Goal: Information Seeking & Learning: Learn about a topic

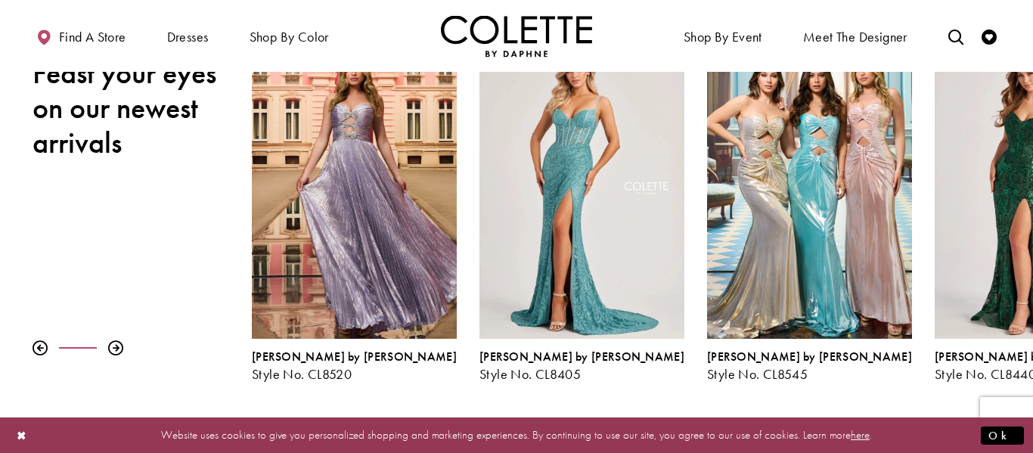
scroll to position [231, 0]
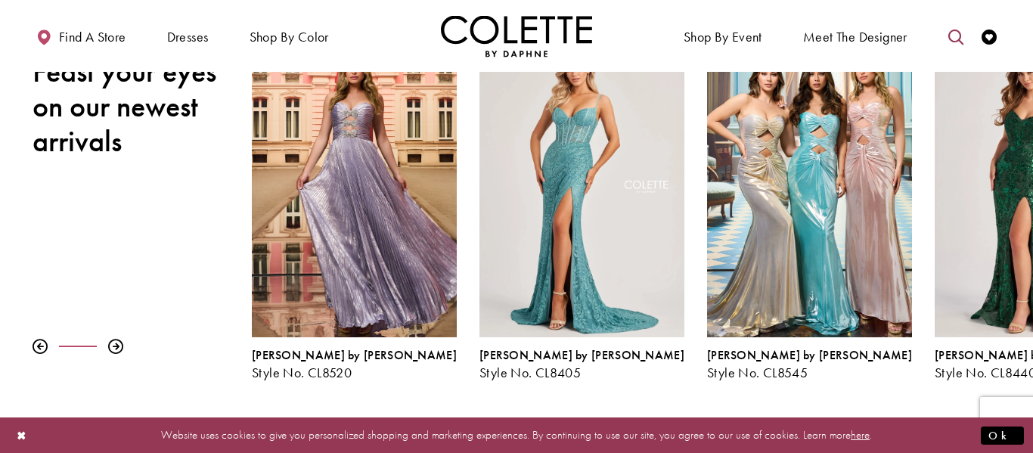
click at [949, 36] on icon "Toggle search" at bounding box center [956, 37] width 15 height 15
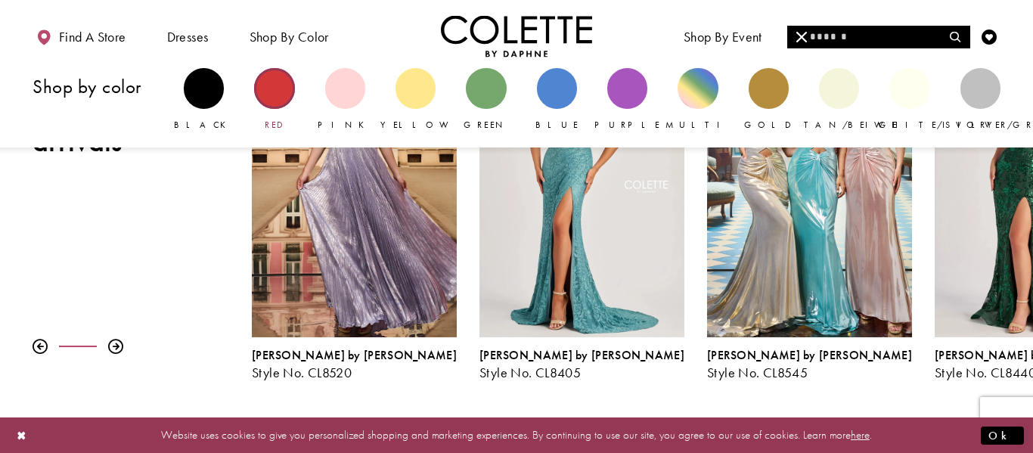
click at [264, 101] on div "Primary block" at bounding box center [274, 88] width 40 height 40
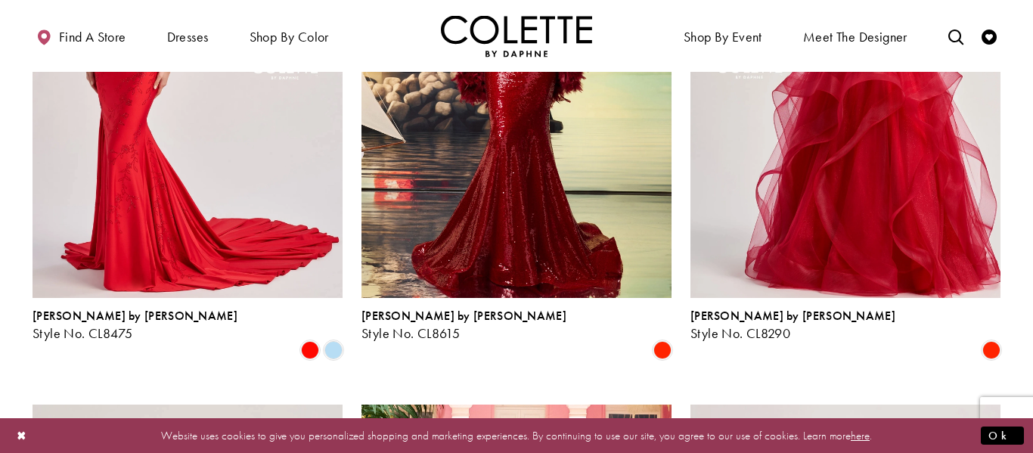
scroll to position [1477, 0]
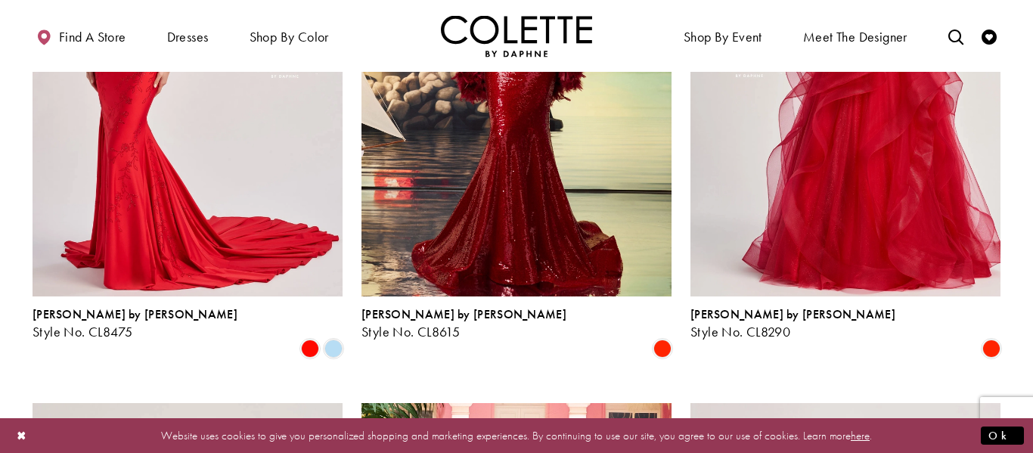
click at [783, 144] on img "Visit Colette by Daphne Style No. CL8290 Page" at bounding box center [846, 71] width 310 height 451
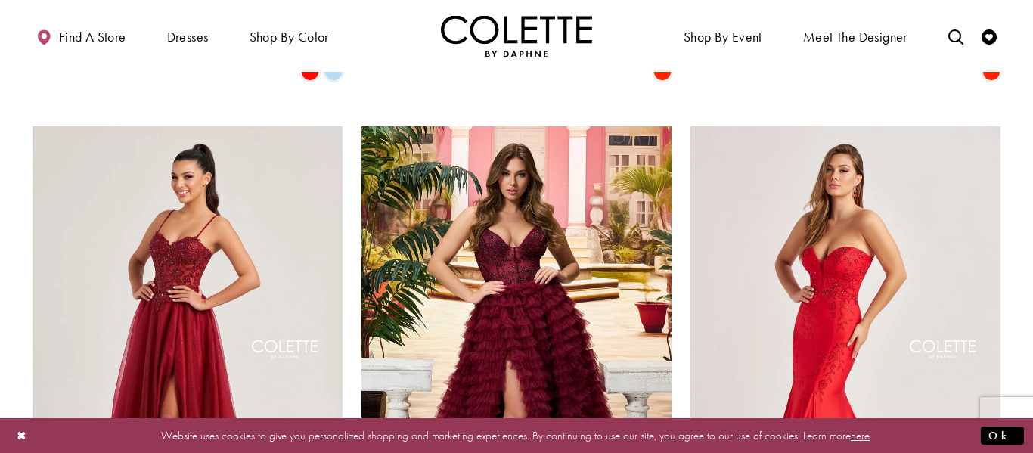
scroll to position [1756, 0]
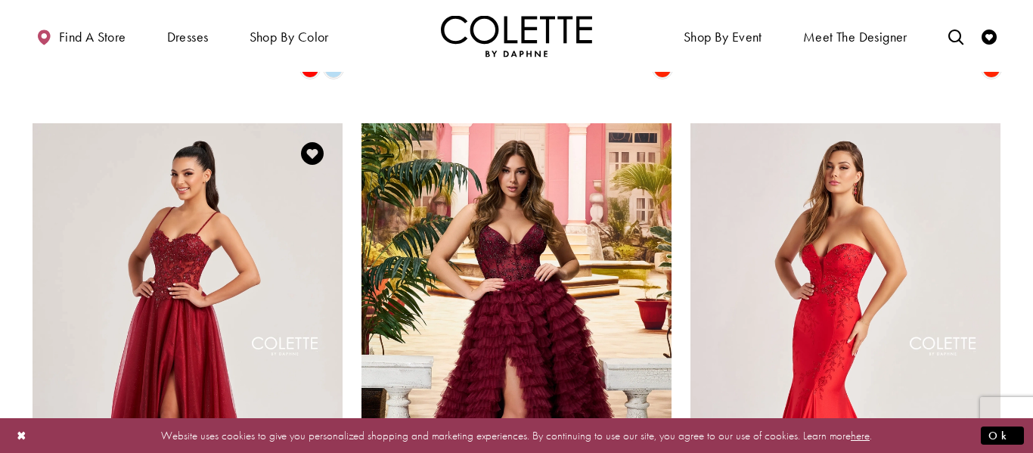
click at [199, 303] on img "Visit Colette by Daphne Style No. CL8280 Page" at bounding box center [188, 348] width 310 height 451
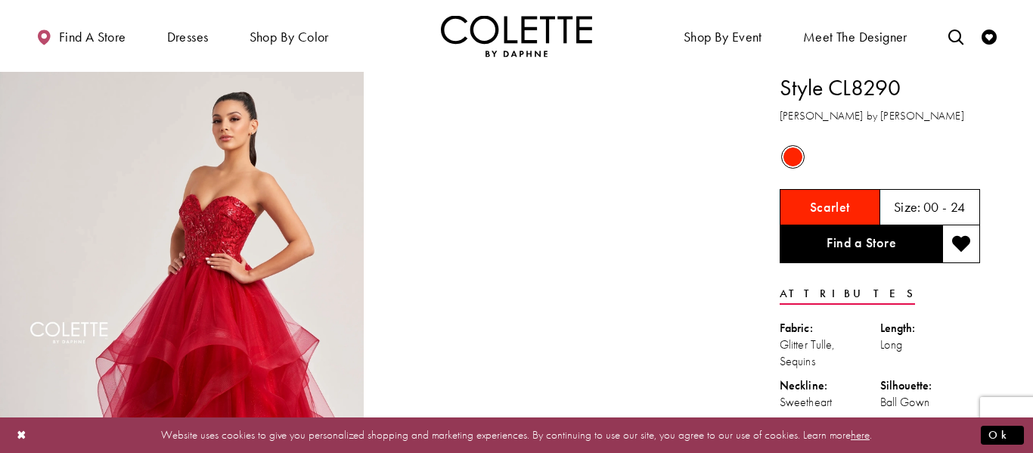
click at [921, 214] on div "Size: 00 - 24" at bounding box center [930, 207] width 72 height 15
click at [843, 210] on h5 "Scarlet" at bounding box center [830, 207] width 40 height 15
click at [812, 87] on h1 "Style CL8290" at bounding box center [880, 88] width 200 height 32
click at [325, 118] on img "Full size Style CL8290 Colette by Daphne #0 default Scarlet frontface vertical …" at bounding box center [182, 344] width 364 height 545
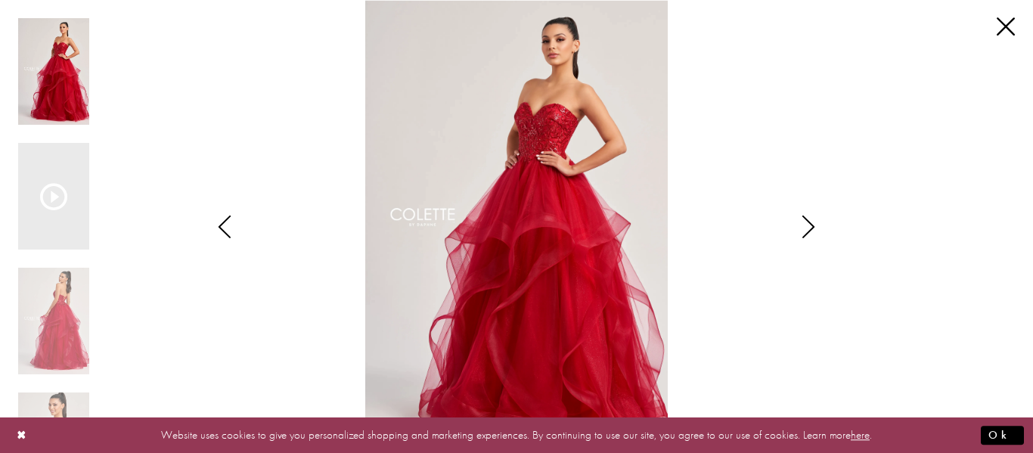
click at [807, 228] on icon "Style CL8290 Colette by Daphne Views dialog" at bounding box center [809, 227] width 38 height 23
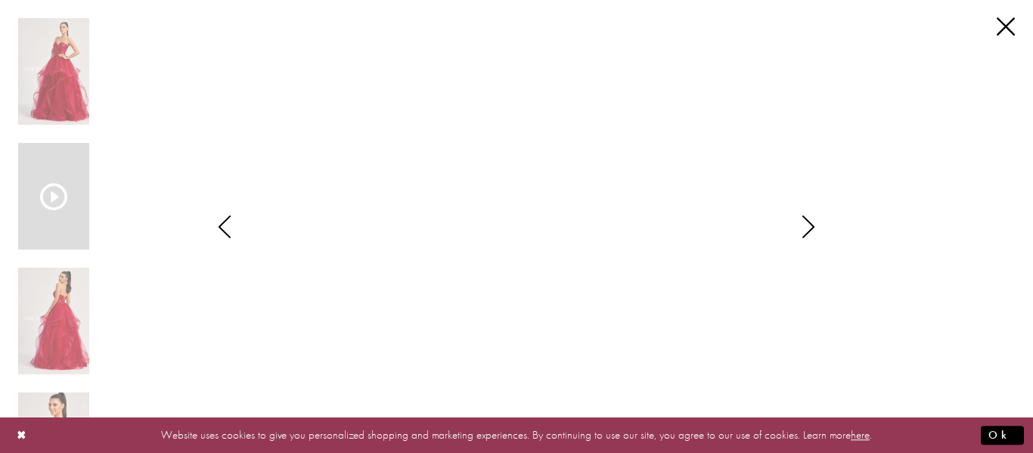
click at [812, 231] on icon "Style CL8290 Colette by Daphne Views dialog" at bounding box center [809, 227] width 38 height 23
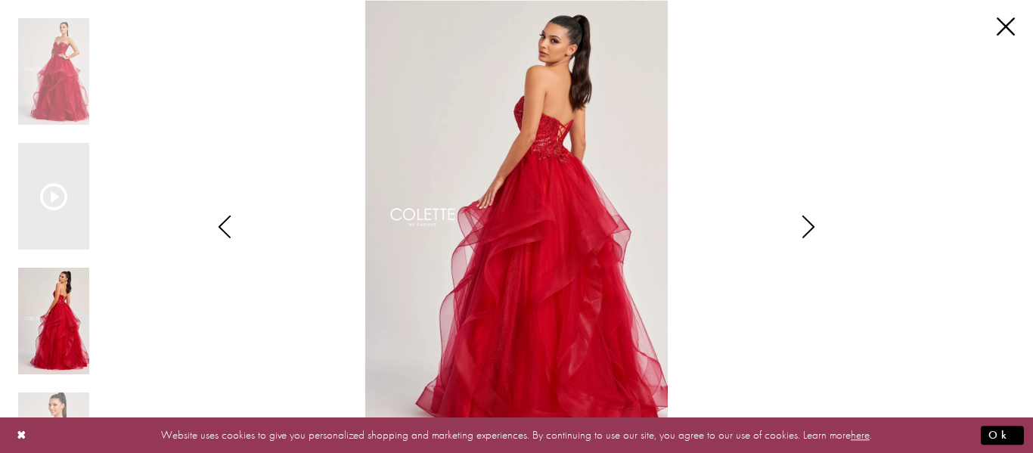
click at [811, 231] on icon "Style CL8290 Colette by Daphne Views dialog" at bounding box center [809, 227] width 38 height 23
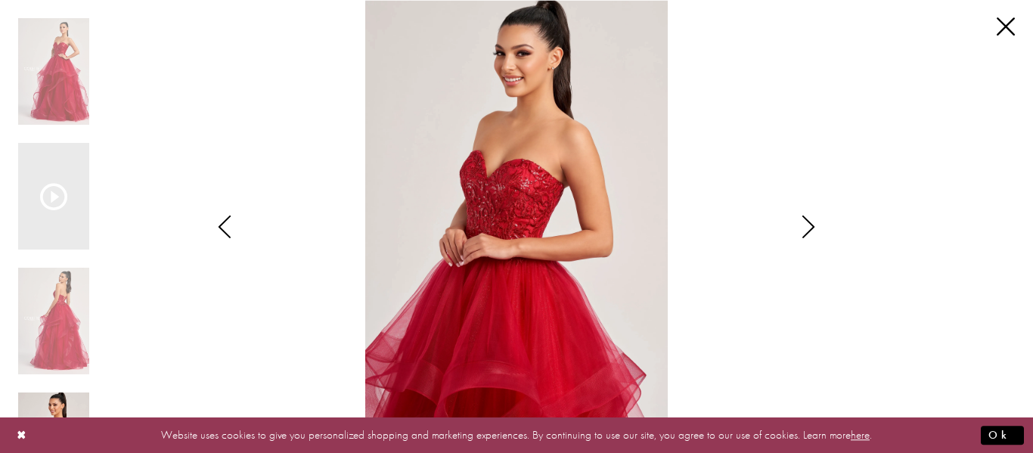
click at [812, 231] on icon "Style CL8290 Colette by Daphne Views dialog" at bounding box center [809, 227] width 38 height 23
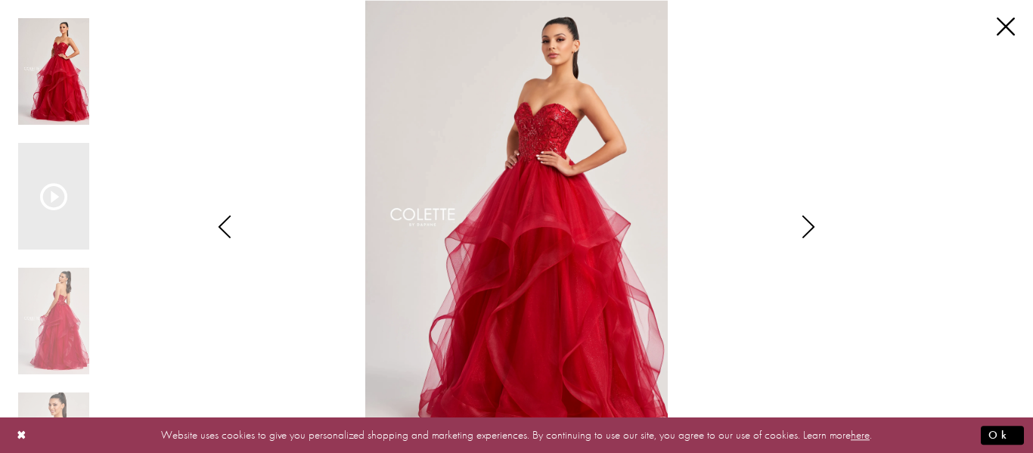
click at [812, 233] on icon "Style CL8290 Colette by Daphne Views dialog" at bounding box center [809, 227] width 38 height 23
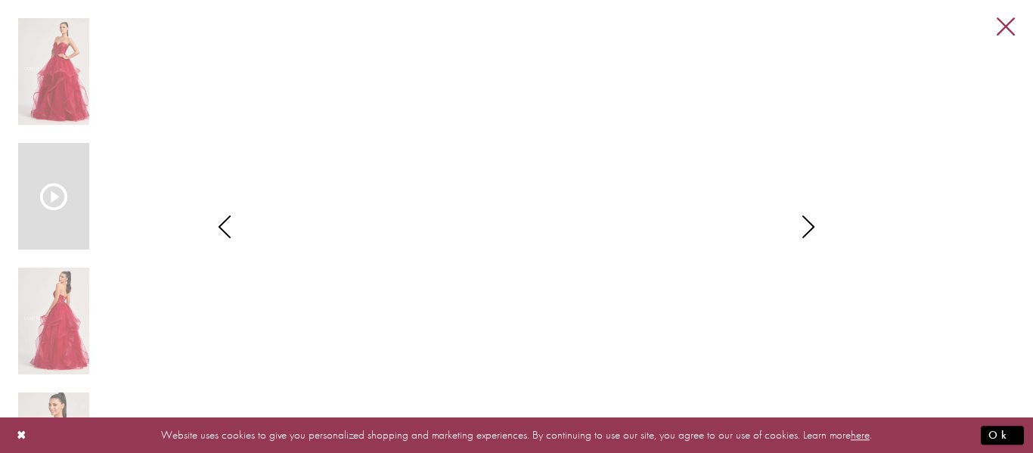
click at [1010, 33] on link "Close" at bounding box center [1006, 27] width 18 height 18
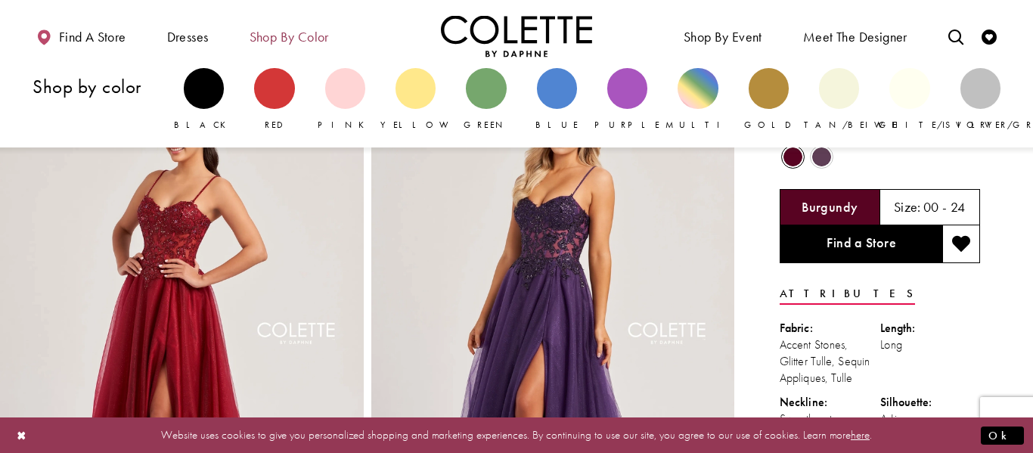
click at [272, 30] on span "Shop by color" at bounding box center [289, 37] width 79 height 15
click at [687, 100] on div "Primary block" at bounding box center [698, 88] width 40 height 40
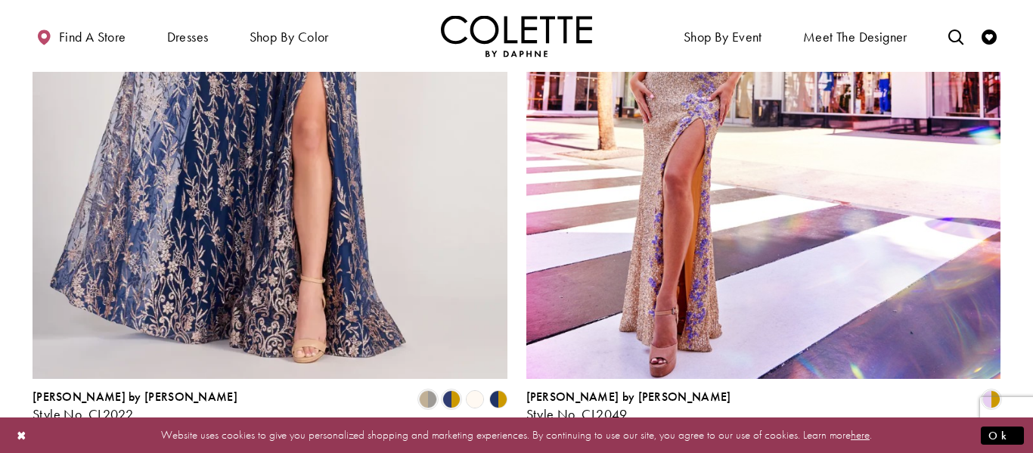
scroll to position [2721, 0]
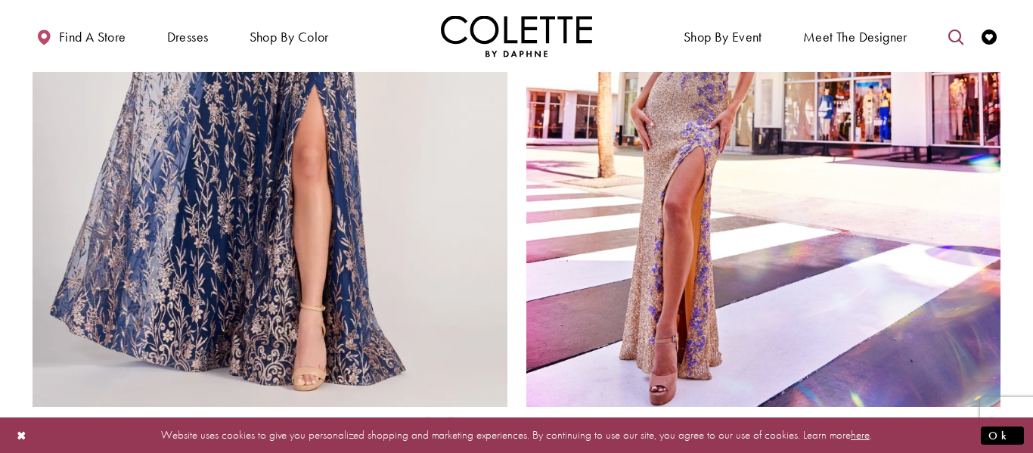
click at [952, 48] on link "Toggle search" at bounding box center [956, 36] width 23 height 42
click at [881, 29] on input "Search" at bounding box center [878, 37] width 182 height 23
type input "*********"
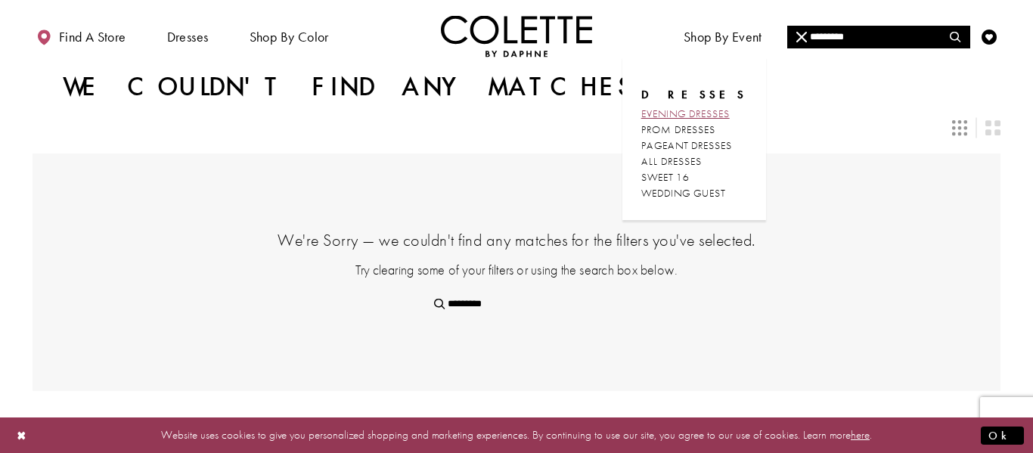
click at [686, 112] on span "EVENING DRESSES" at bounding box center [685, 114] width 89 height 14
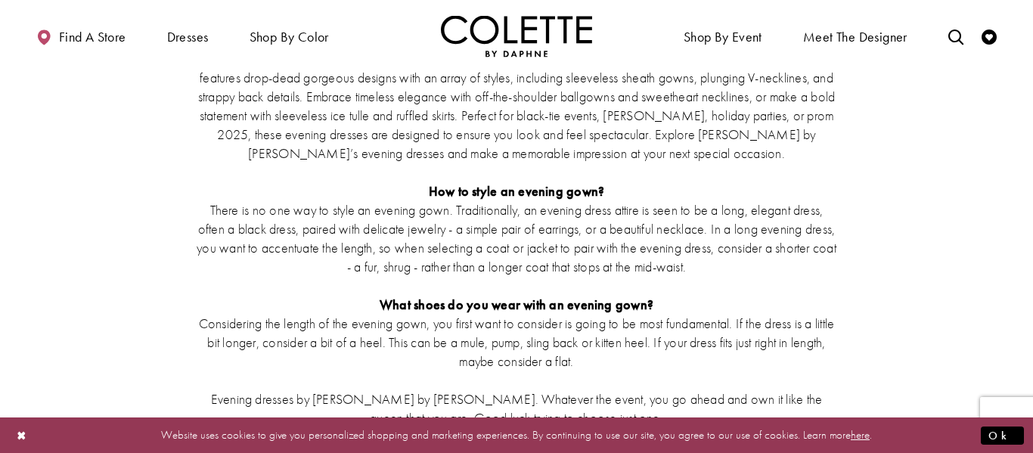
scroll to position [3185, 0]
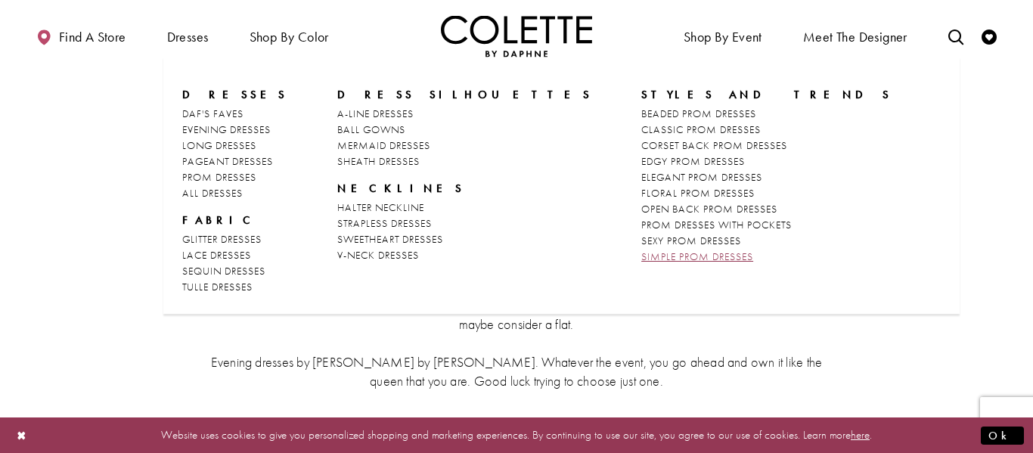
click at [641, 255] on span "SIMPLE PROM DRESSES" at bounding box center [697, 257] width 112 height 14
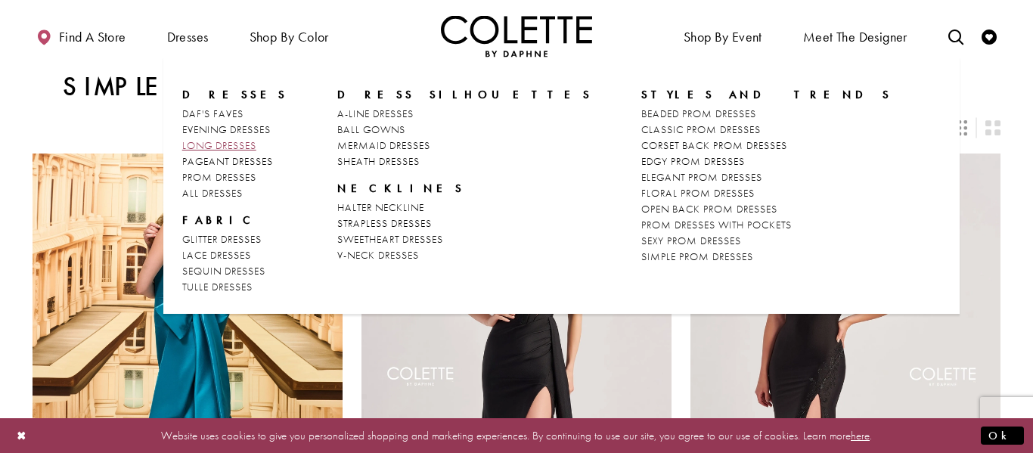
click at [216, 144] on span "LONG DRESSES" at bounding box center [219, 145] width 74 height 14
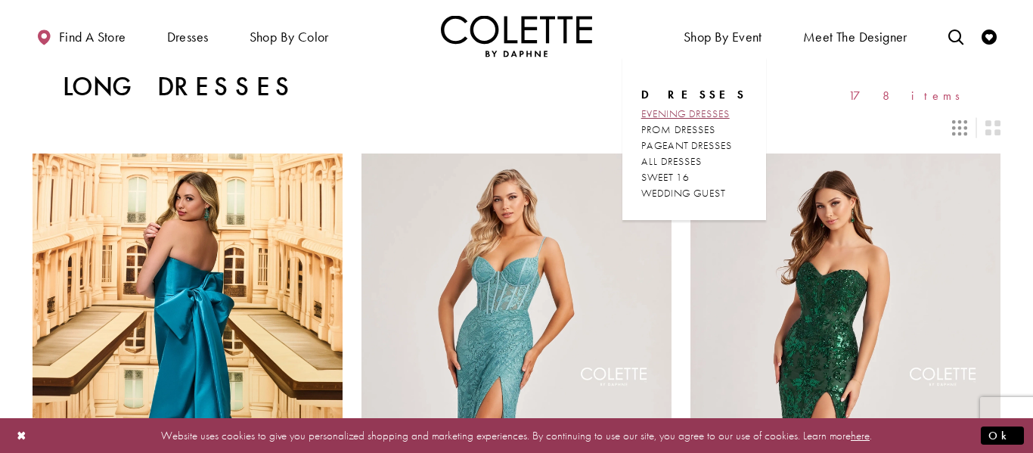
click at [701, 115] on span "EVENING DRESSES" at bounding box center [685, 114] width 89 height 14
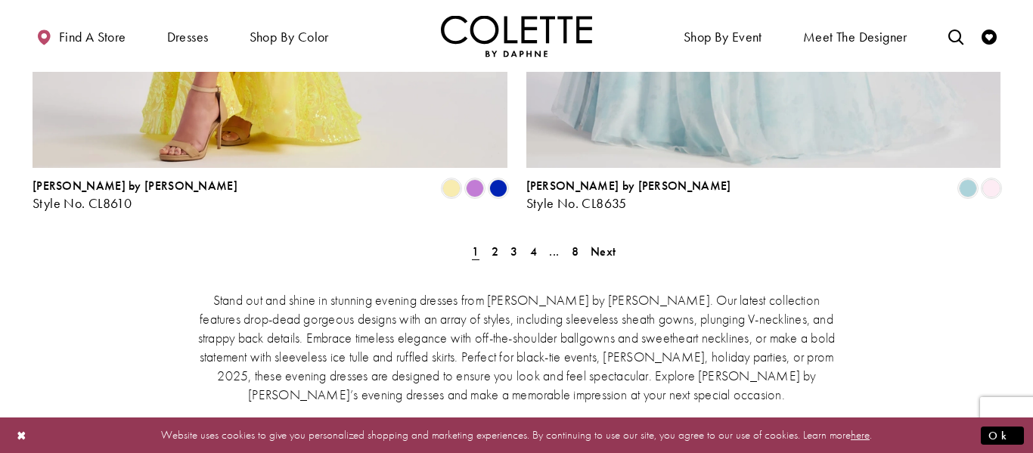
scroll to position [2908, 0]
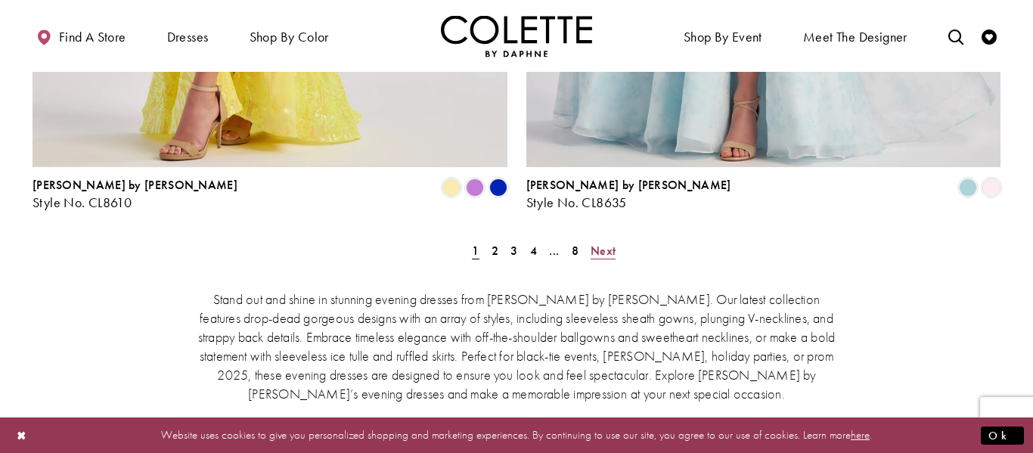
click at [604, 243] on span "Next" at bounding box center [603, 251] width 25 height 16
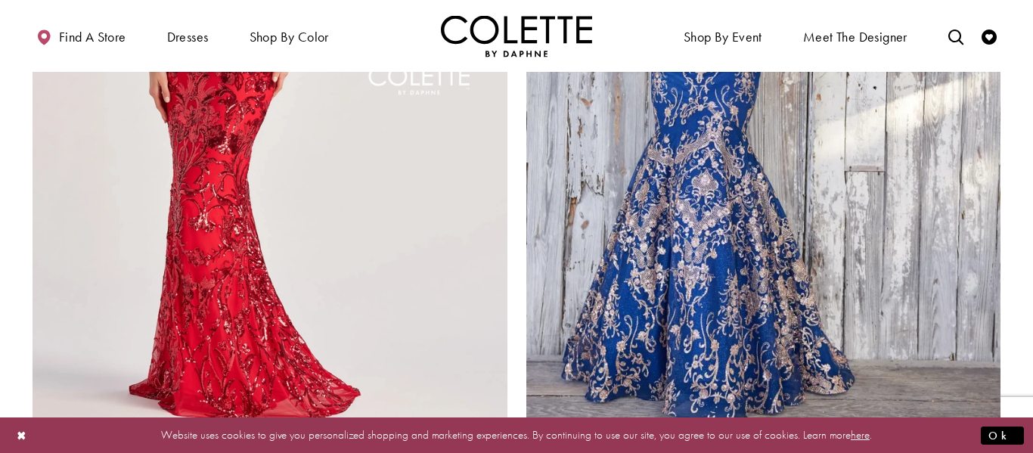
scroll to position [2654, 0]
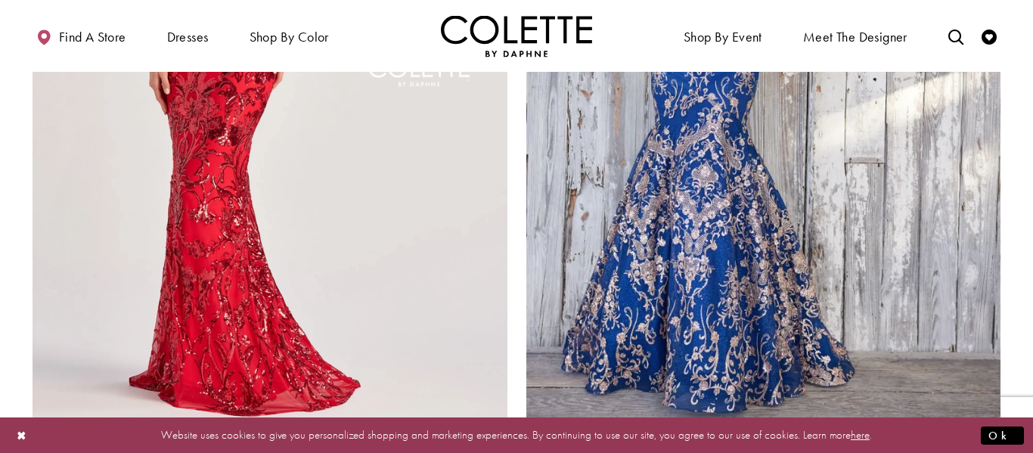
click at [968, 433] on span "Product List" at bounding box center [968, 442] width 18 height 18
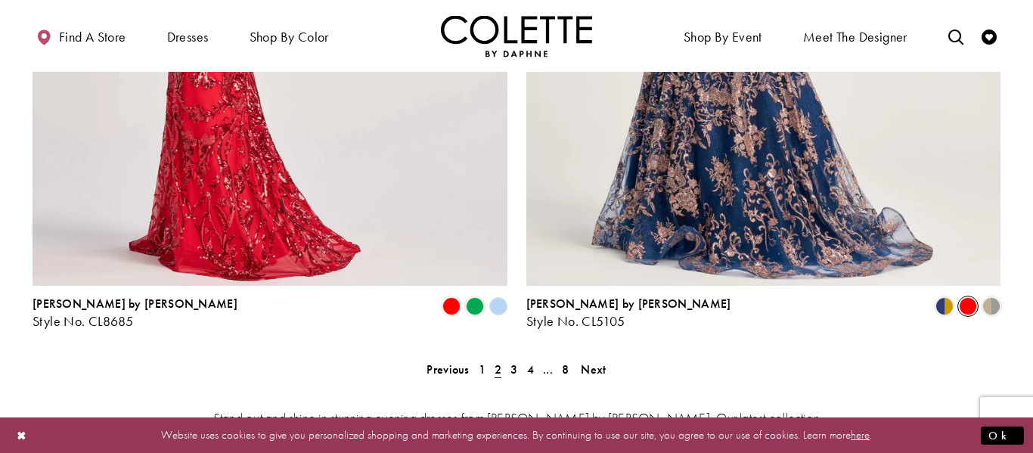
scroll to position [2784, 0]
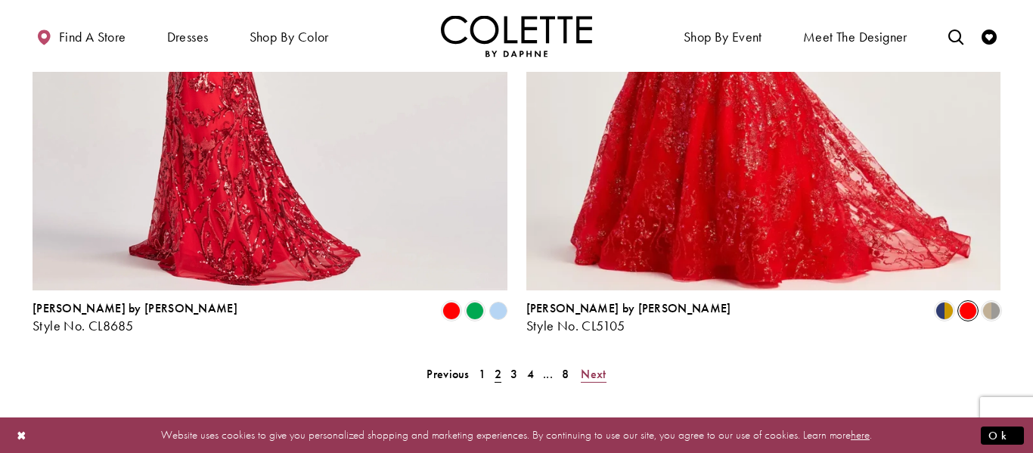
click at [588, 366] on span "Next" at bounding box center [593, 374] width 25 height 16
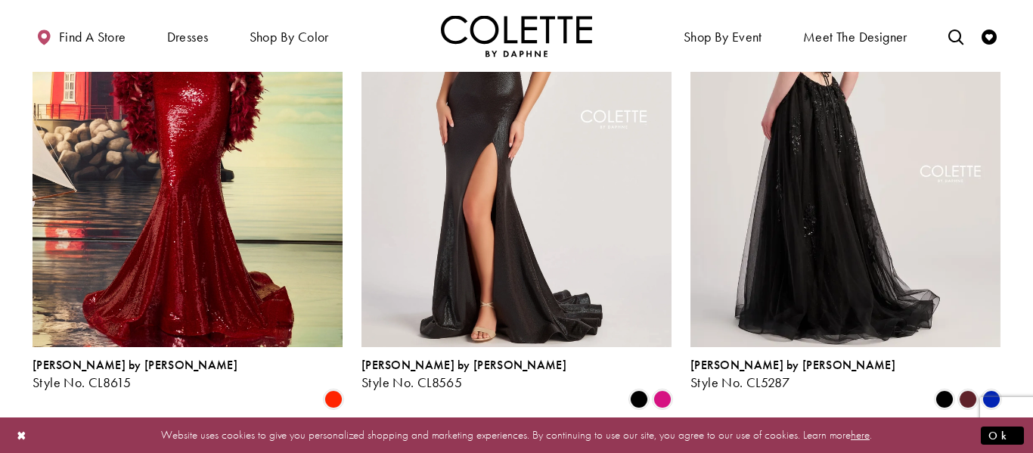
scroll to position [1931, 0]
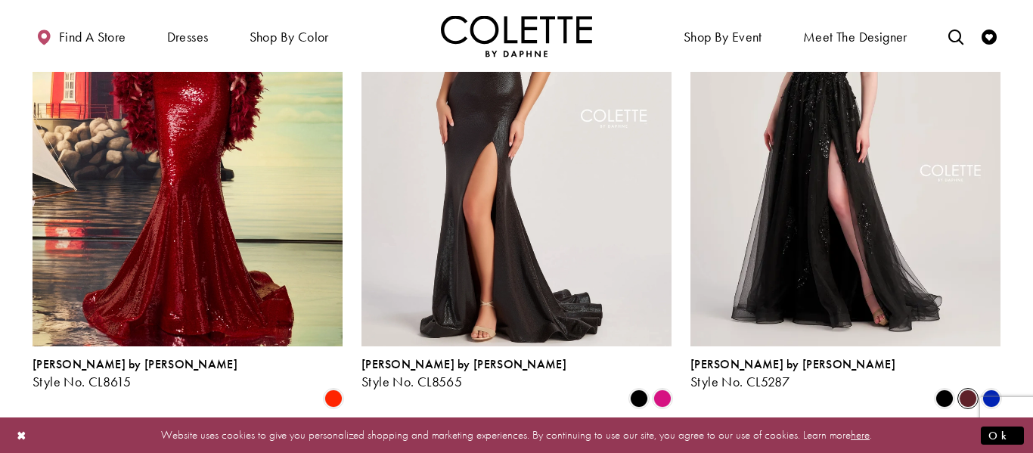
click at [974, 390] on span "Product List" at bounding box center [968, 399] width 18 height 18
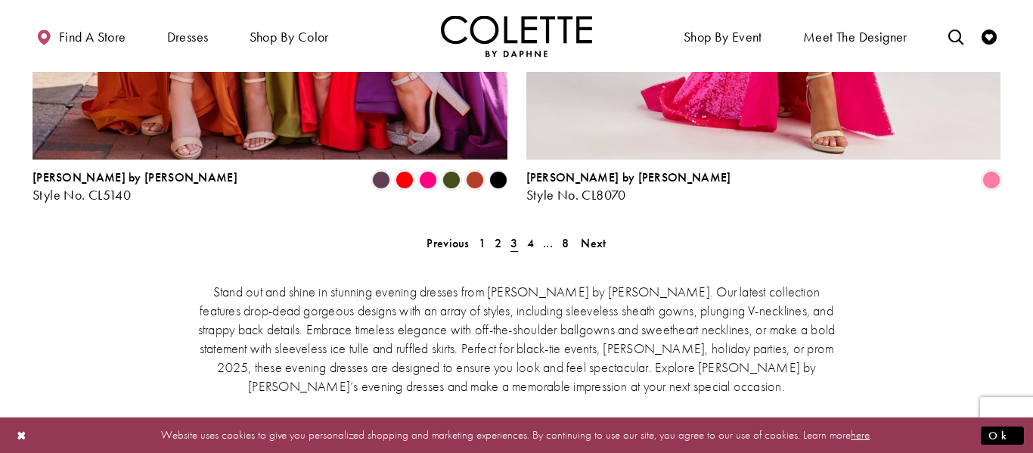
scroll to position [2890, 0]
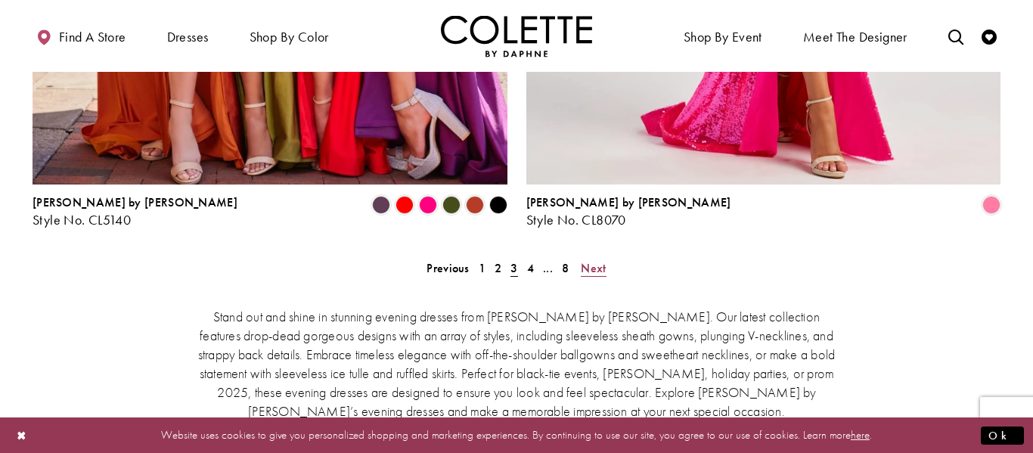
click at [598, 260] on span "Next" at bounding box center [593, 268] width 25 height 16
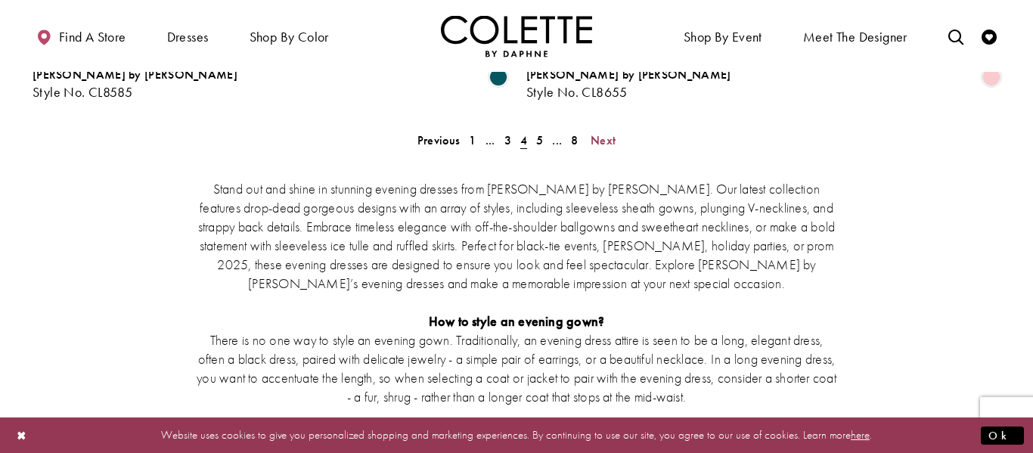
scroll to position [3014, 0]
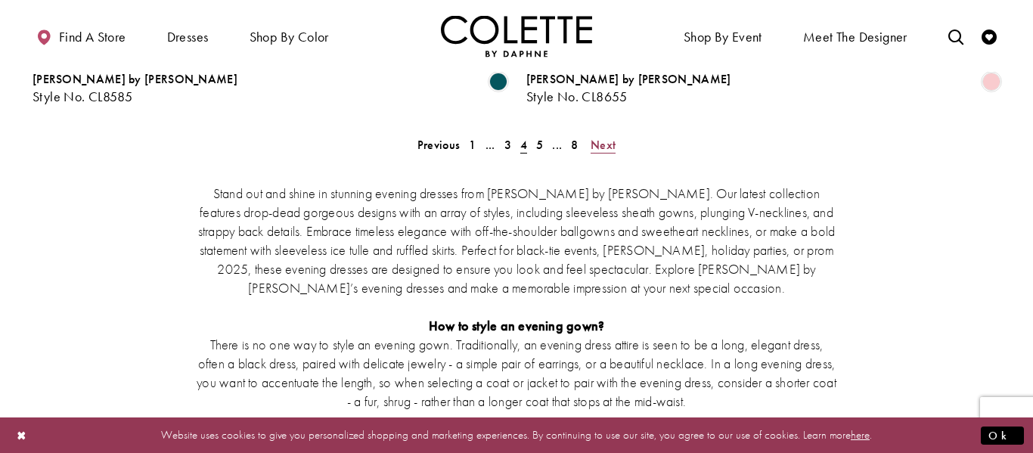
click at [598, 137] on span "Next" at bounding box center [603, 145] width 25 height 16
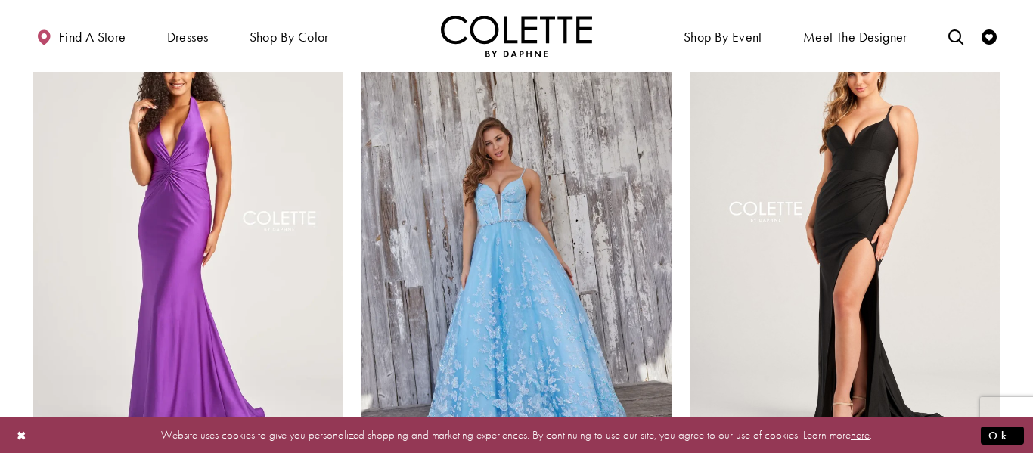
scroll to position [1262, 0]
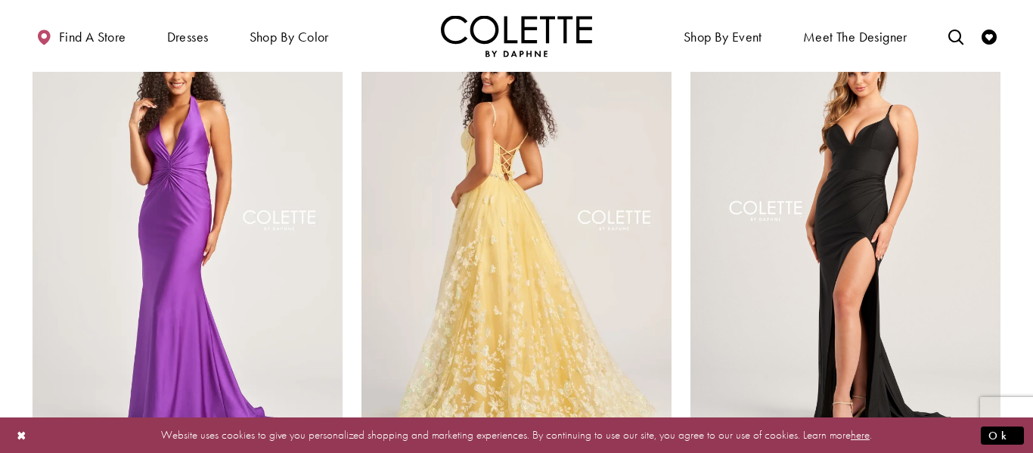
click at [557, 234] on img "Visit Colette by Daphne Style No. CL5233 Page" at bounding box center [517, 233] width 310 height 451
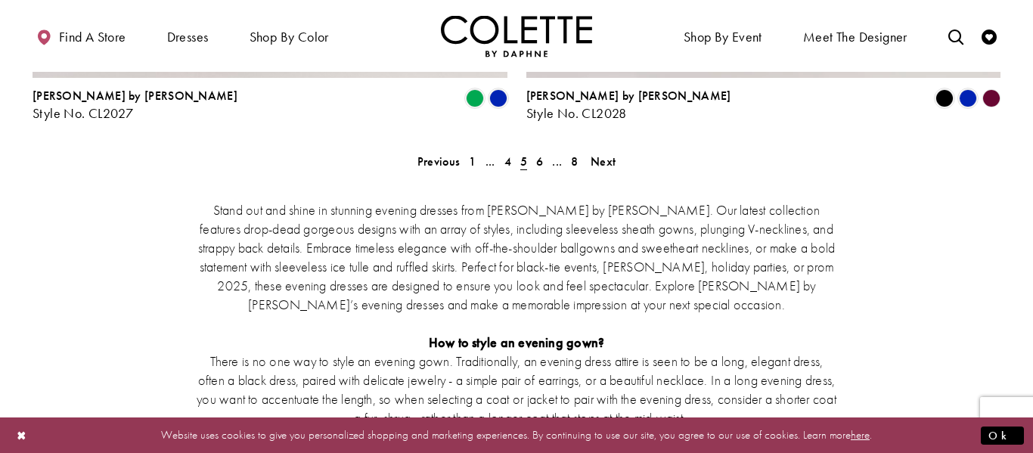
scroll to position [2996, 0]
click at [598, 154] on span "Next" at bounding box center [603, 162] width 25 height 16
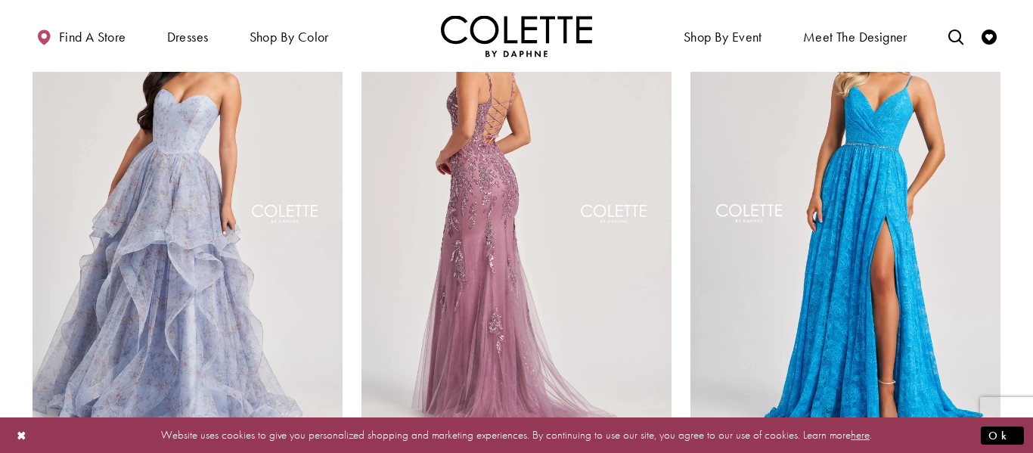
scroll to position [1840, 0]
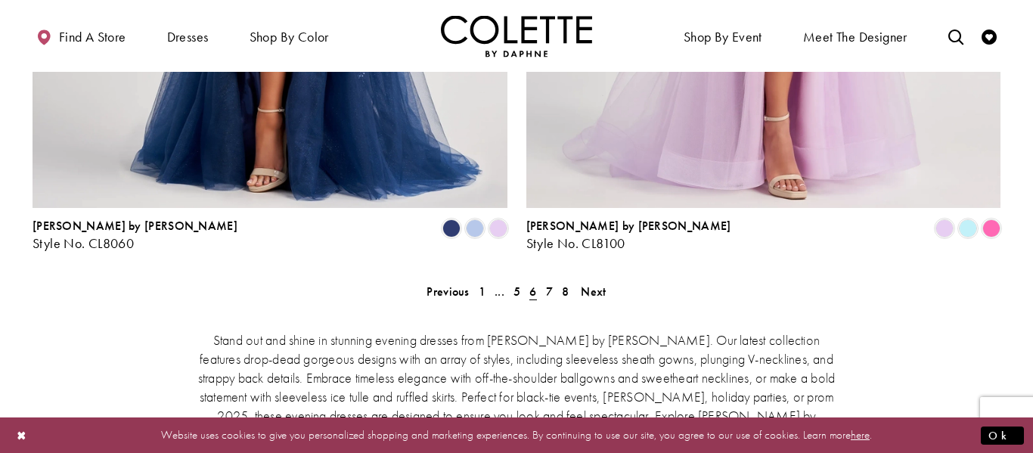
scroll to position [2869, 0]
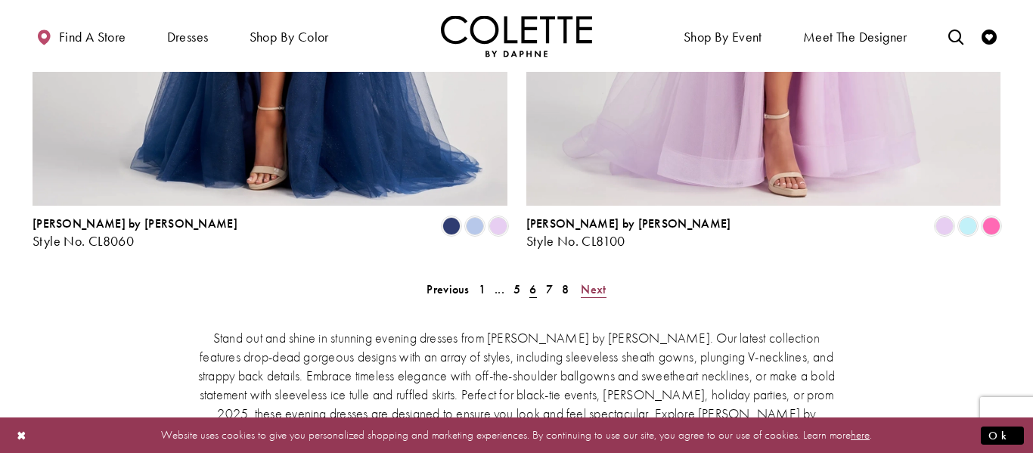
click at [589, 281] on span "Next" at bounding box center [593, 289] width 25 height 16
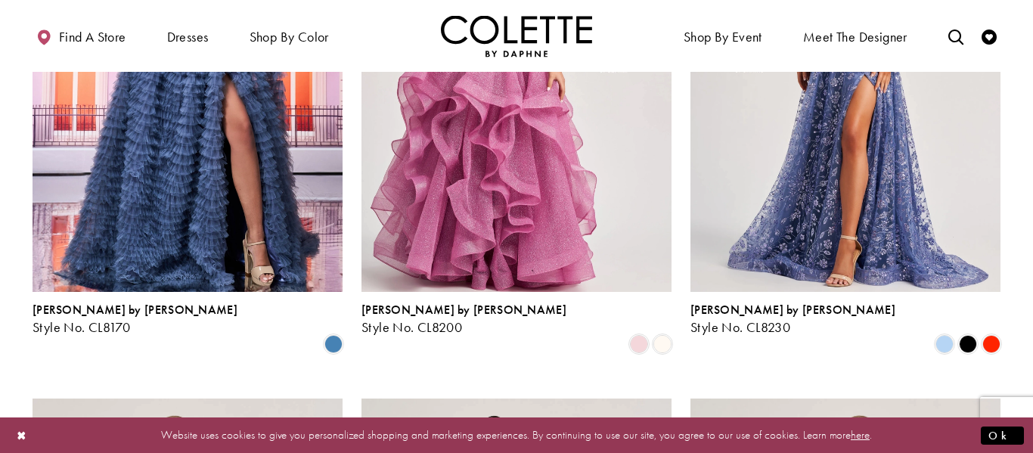
scroll to position [869, 0]
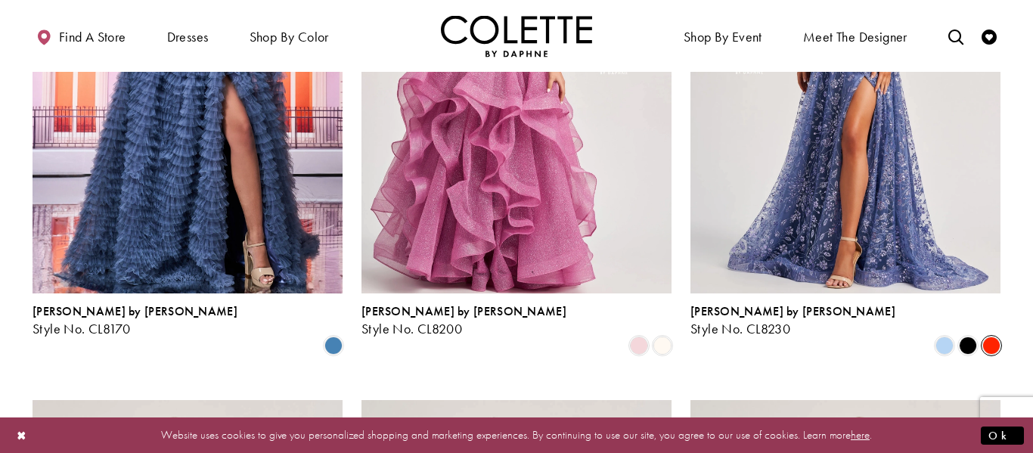
click at [988, 337] on span "Product List" at bounding box center [992, 346] width 18 height 18
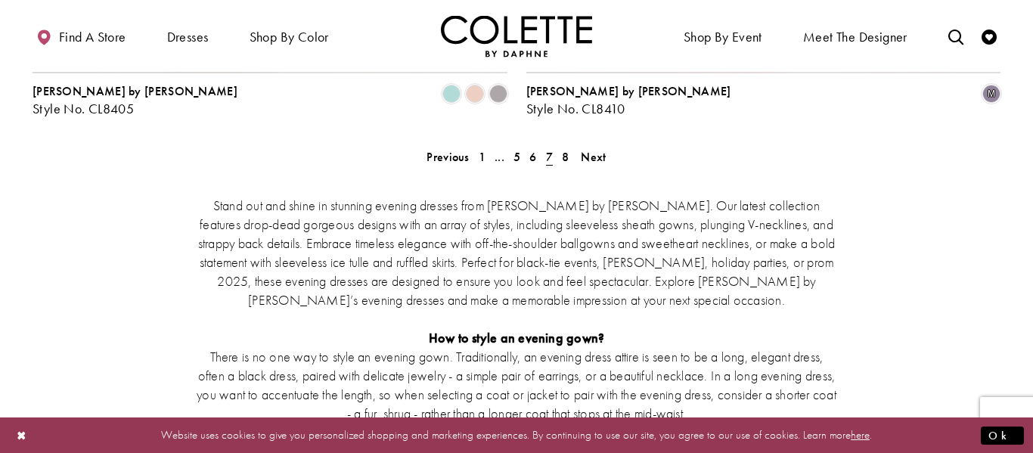
scroll to position [2902, 0]
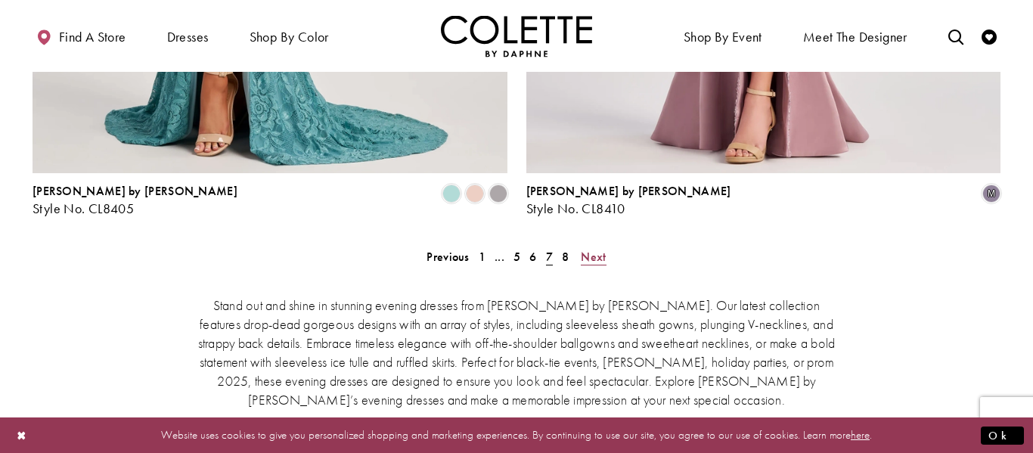
click at [583, 246] on link "Next" at bounding box center [593, 257] width 34 height 22
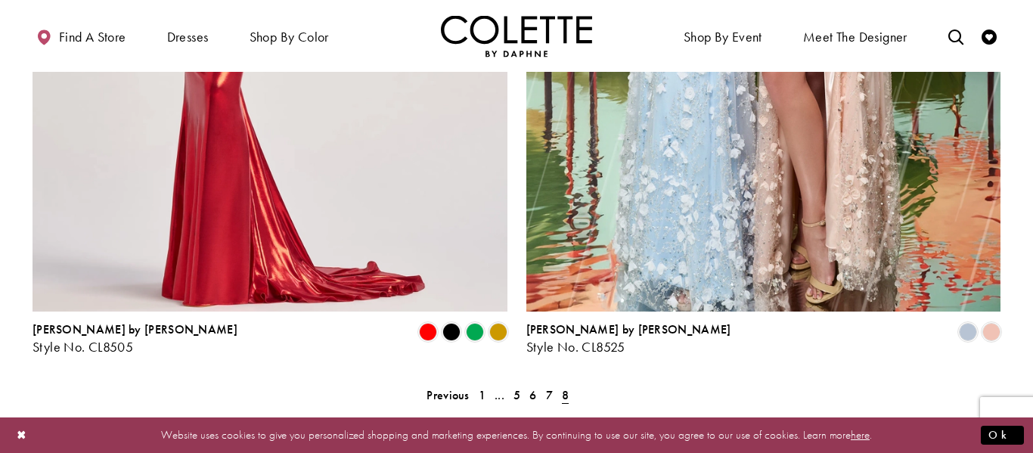
scroll to position [2204, 0]
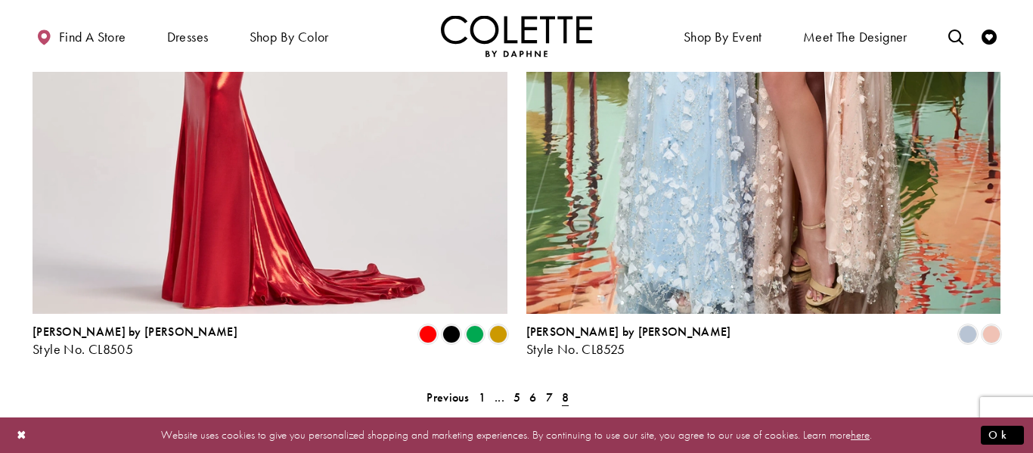
click at [568, 390] on span "8" at bounding box center [565, 398] width 7 height 16
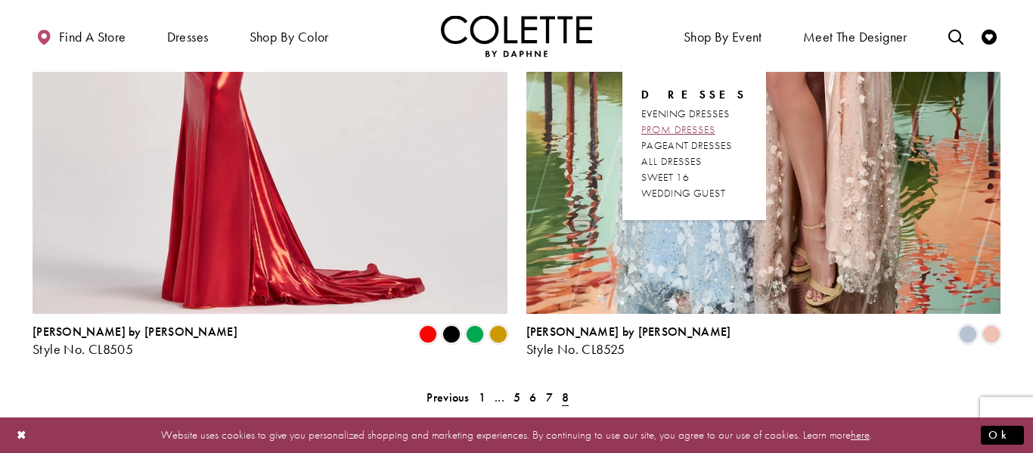
click at [676, 132] on span "PROM DRESSES" at bounding box center [678, 130] width 74 height 14
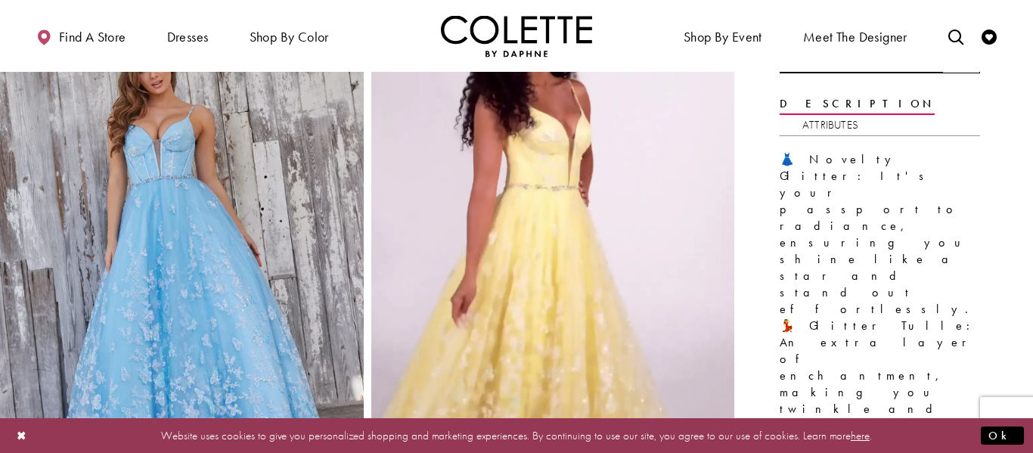
scroll to position [185, 0]
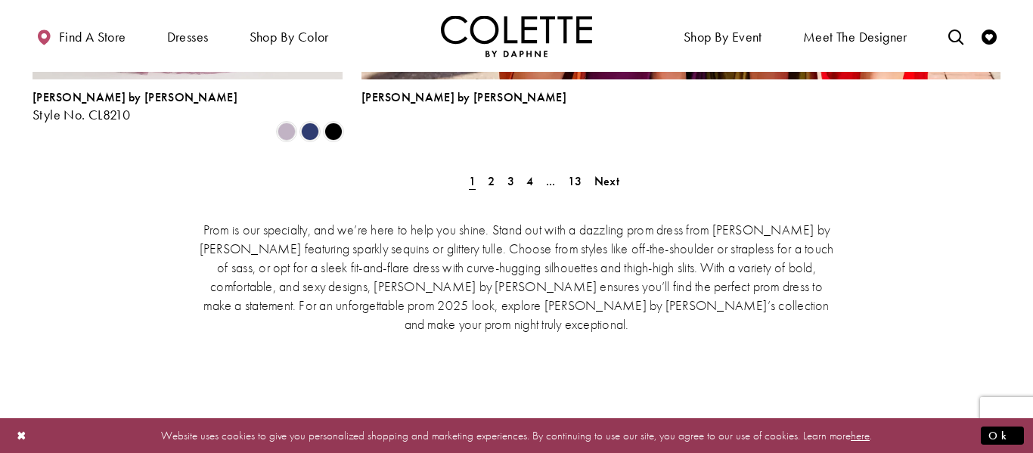
scroll to position [3614, 0]
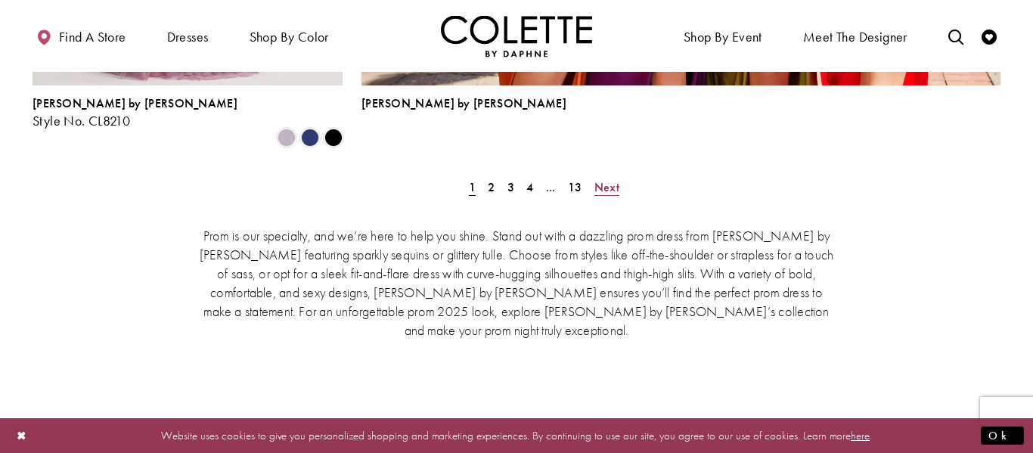
click at [601, 179] on span "Next" at bounding box center [607, 187] width 25 height 16
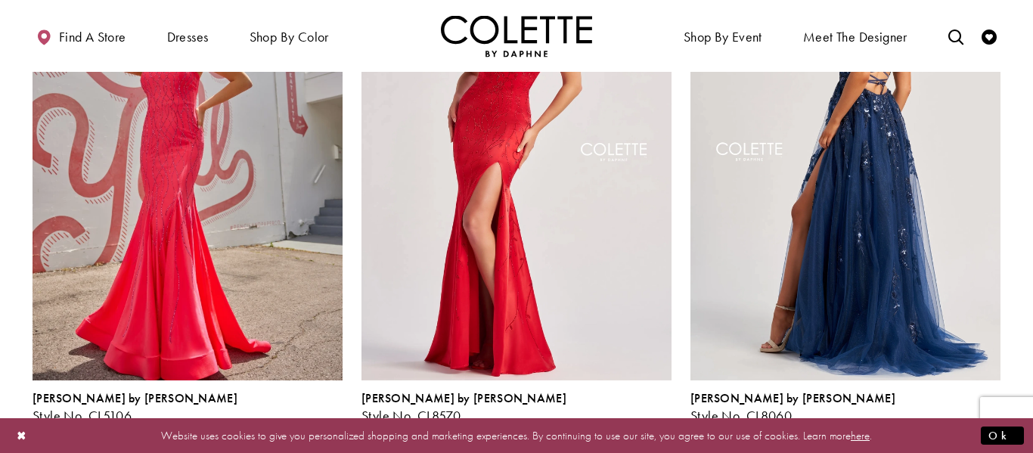
scroll to position [530, 0]
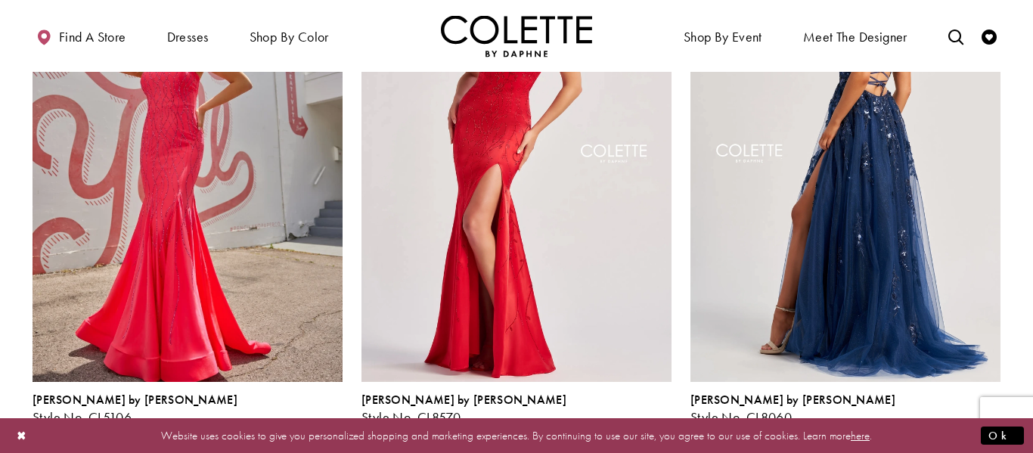
click at [767, 295] on img "Visit Colette by Daphne Style No. CL8060 Page" at bounding box center [846, 155] width 310 height 451
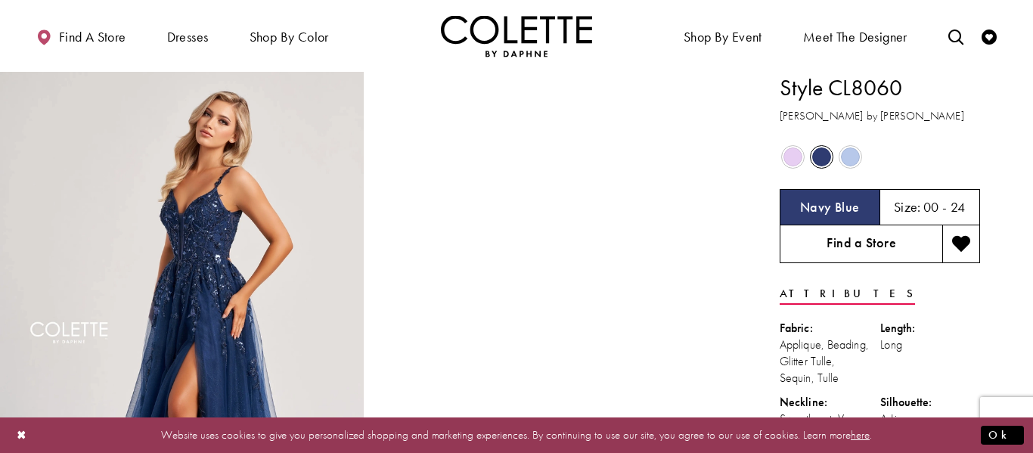
click at [872, 249] on link "Find a Store" at bounding box center [861, 244] width 163 height 38
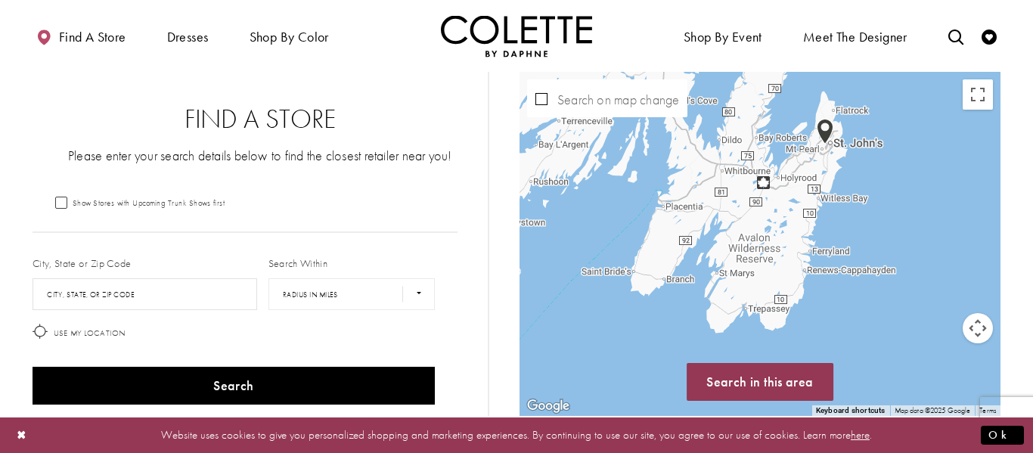
click at [821, 131] on img "Map with store locations" at bounding box center [825, 132] width 29 height 38
